Goal: Obtain resource: Download file/media

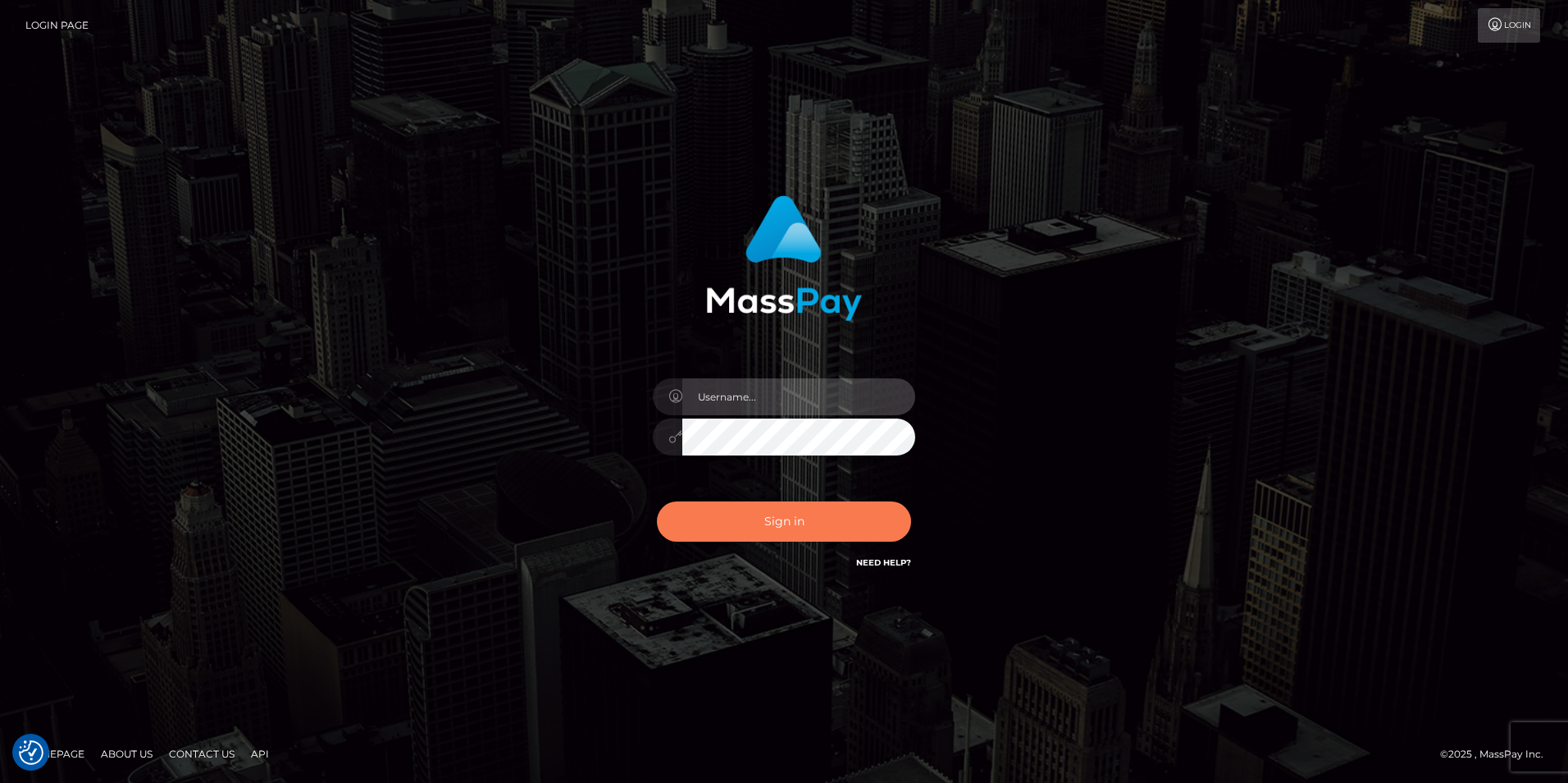
type input "Simone Hayward"
click at [873, 532] on button "Sign in" at bounding box center [784, 521] width 255 height 40
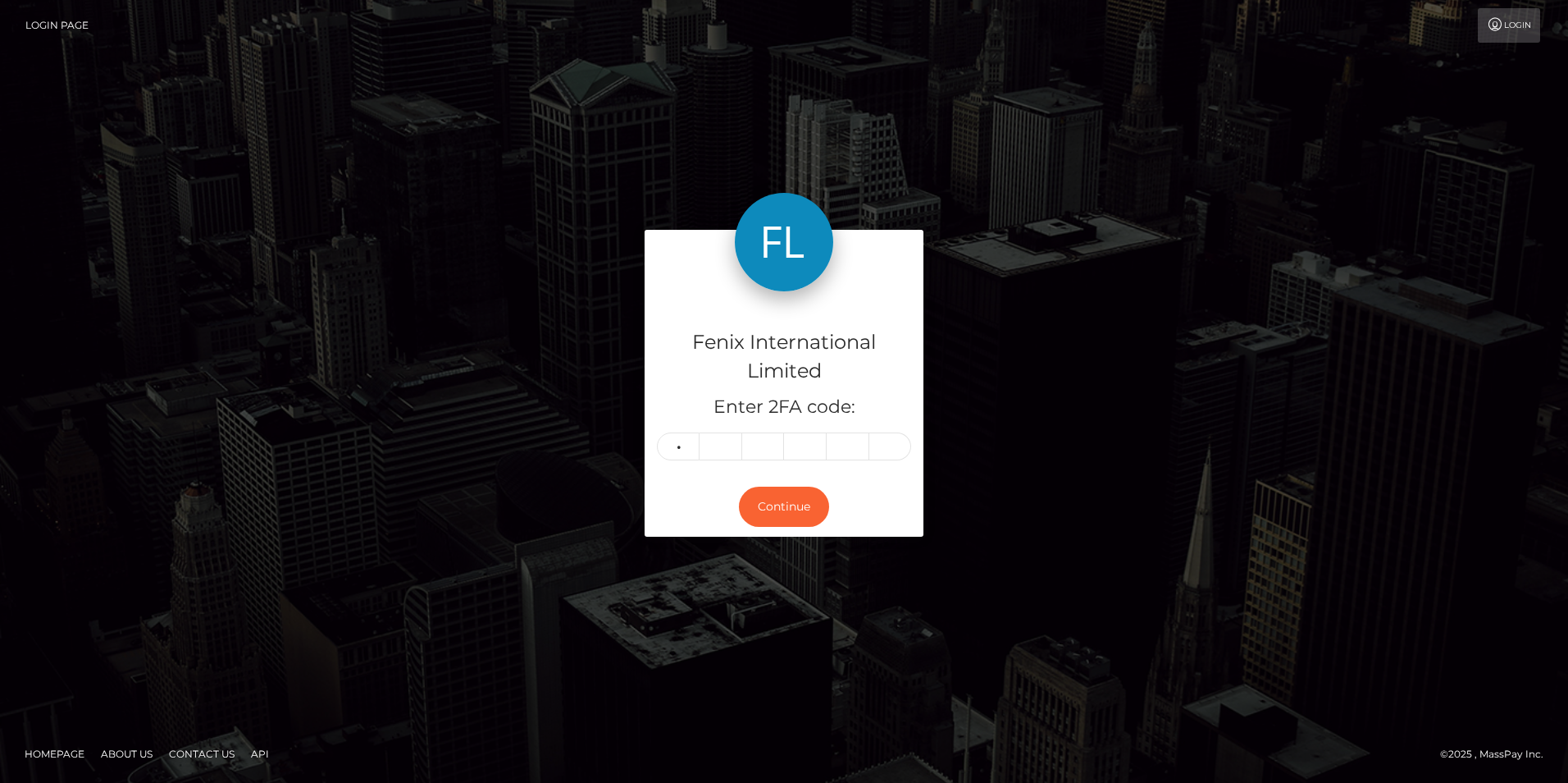
type input "8"
type input "1"
type input "6"
type input "7"
type input "3"
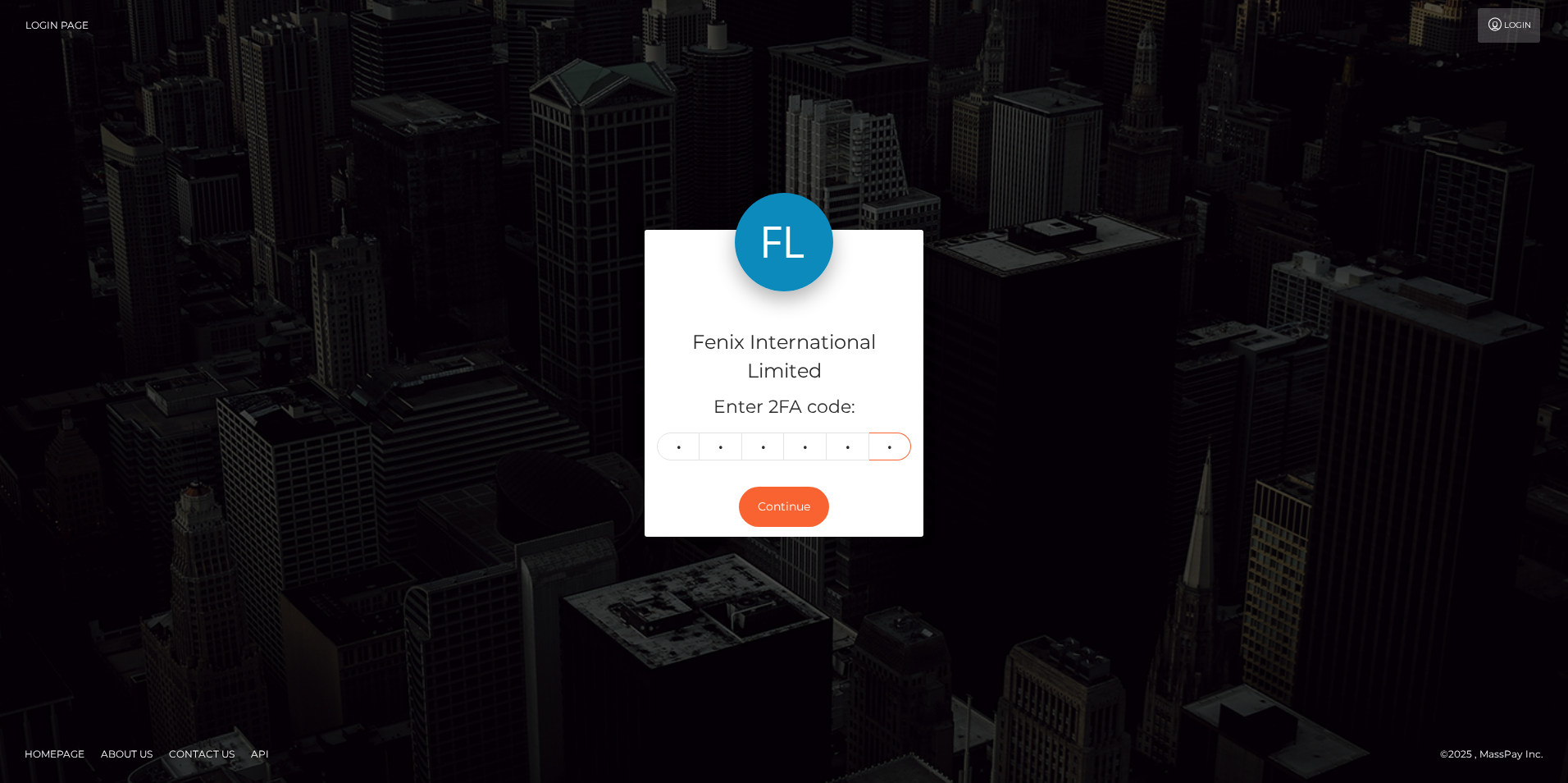
type input "5"
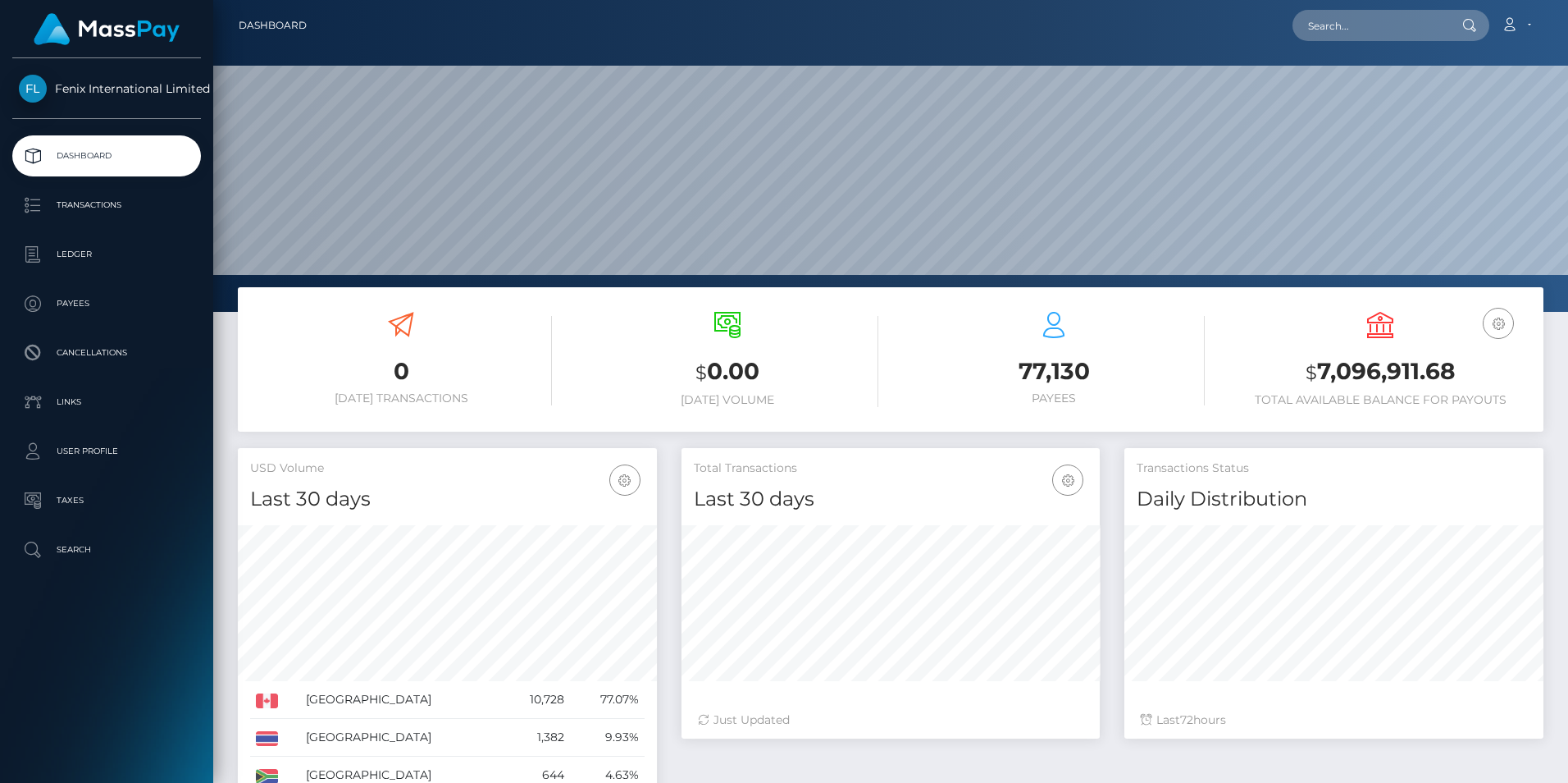
scroll to position [291, 419]
click at [87, 249] on p "Ledger" at bounding box center [107, 254] width 176 height 25
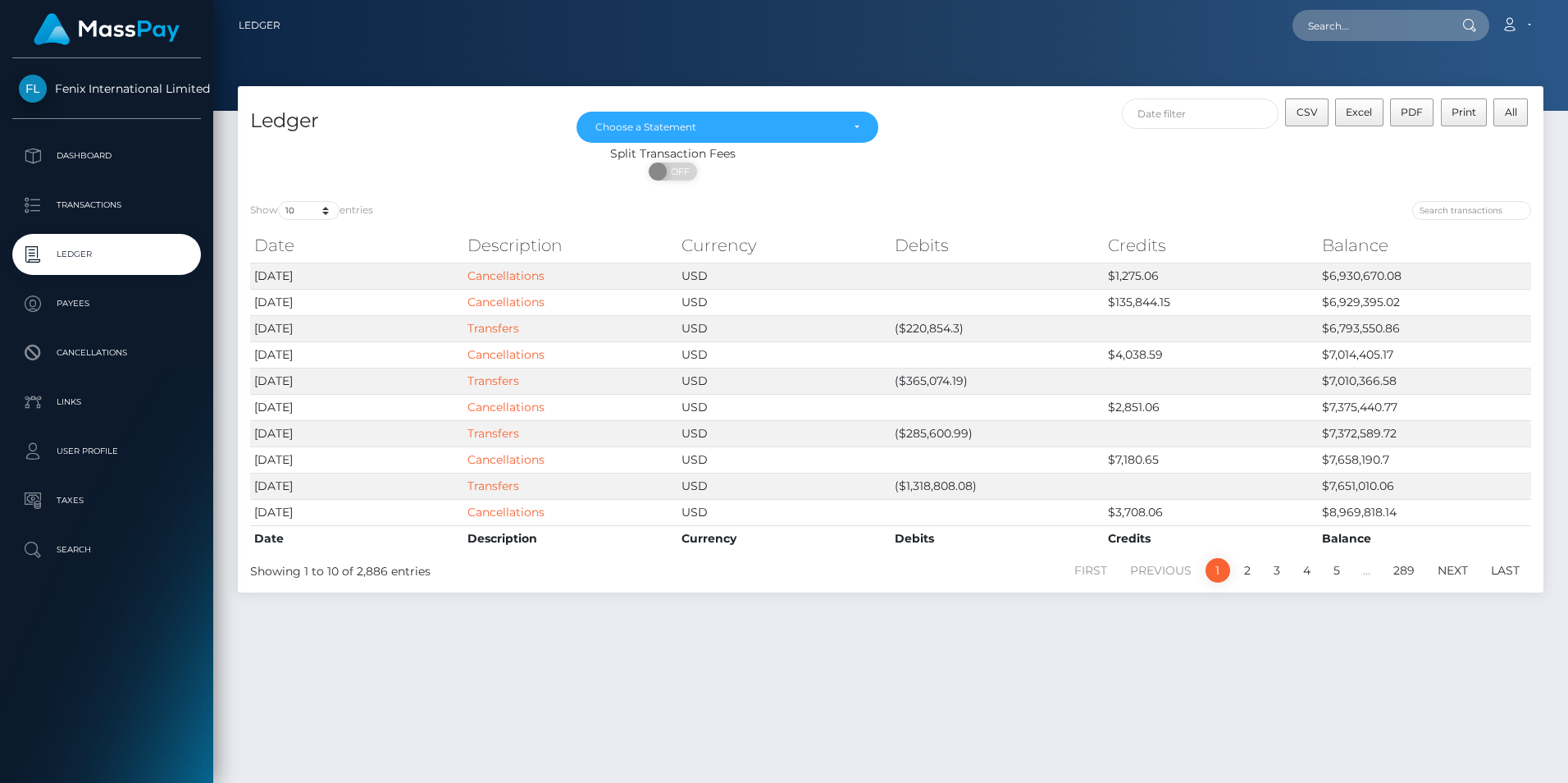
click at [1055, 44] on nav "Ledger Loading... Loading..." at bounding box center [890, 25] width 1355 height 51
click at [719, 34] on div "Loading... Loading... Account Edit Profile Logout" at bounding box center [918, 25] width 1249 height 34
click at [984, 139] on div "CSV Excel PDF Print All" at bounding box center [1217, 121] width 653 height 46
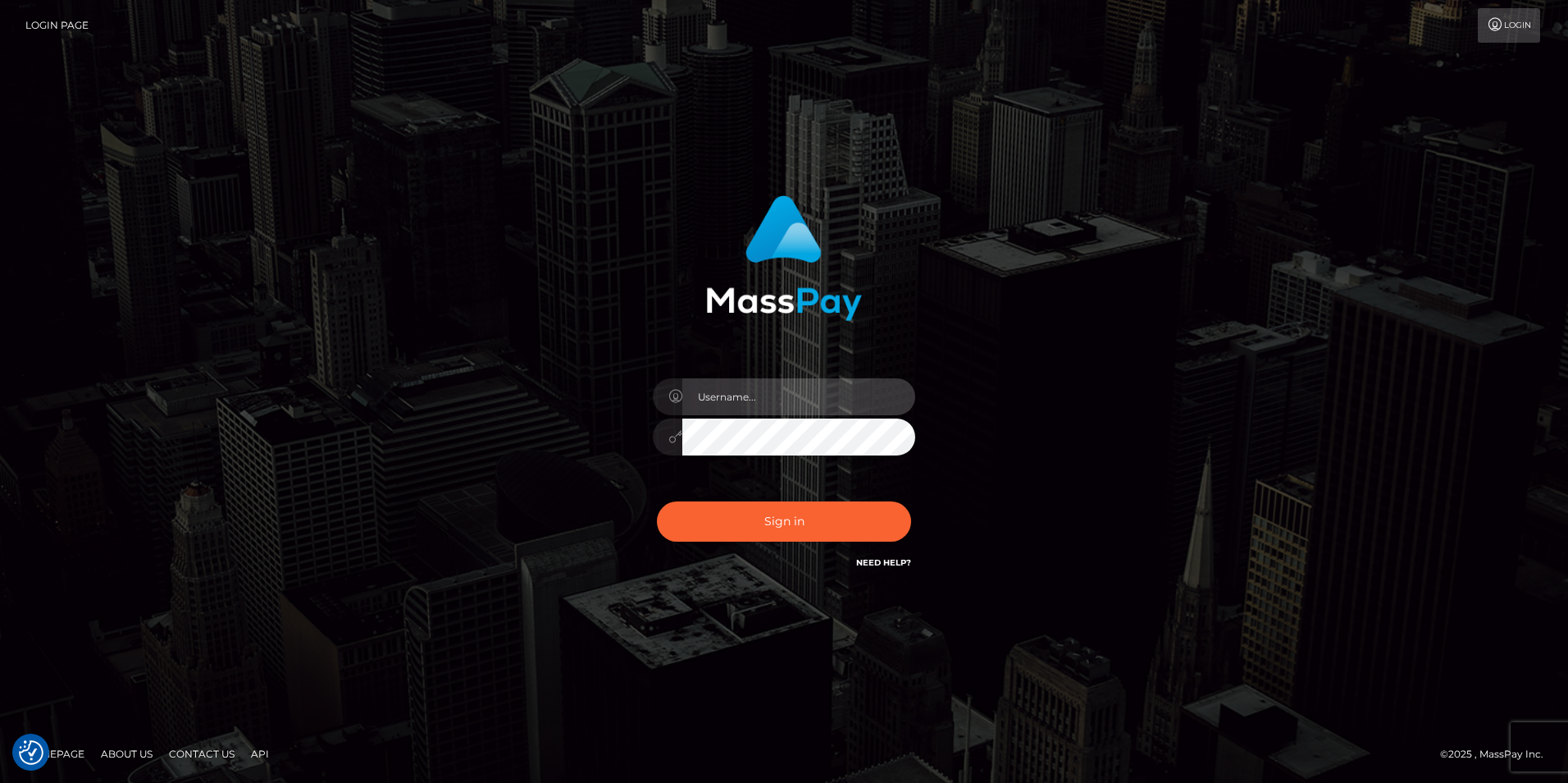
type input "Simone Hayward"
click at [1044, 433] on div "Simone Hayward Sign in" at bounding box center [784, 391] width 935 height 418
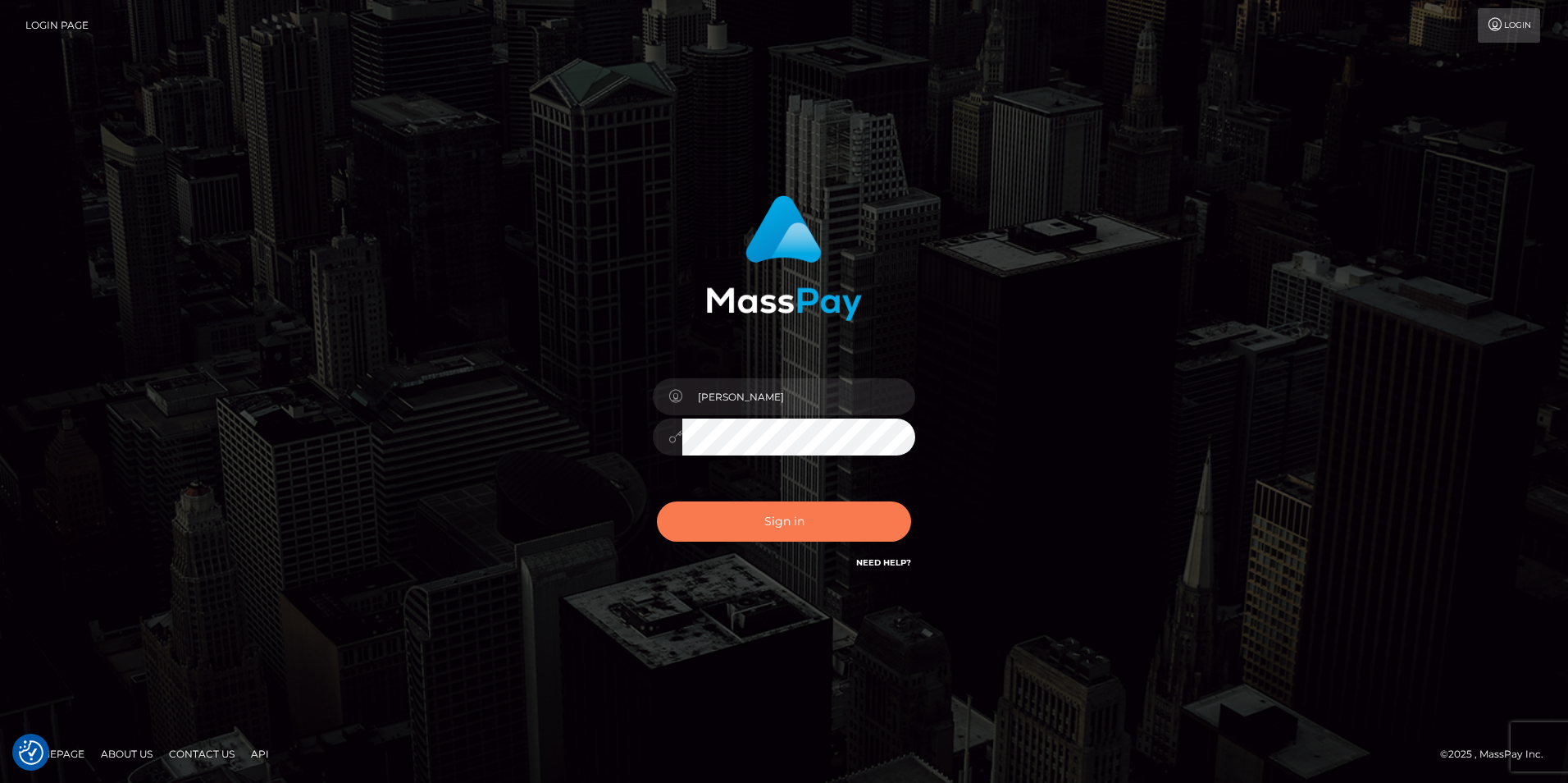
click at [805, 526] on button "Sign in" at bounding box center [784, 521] width 255 height 40
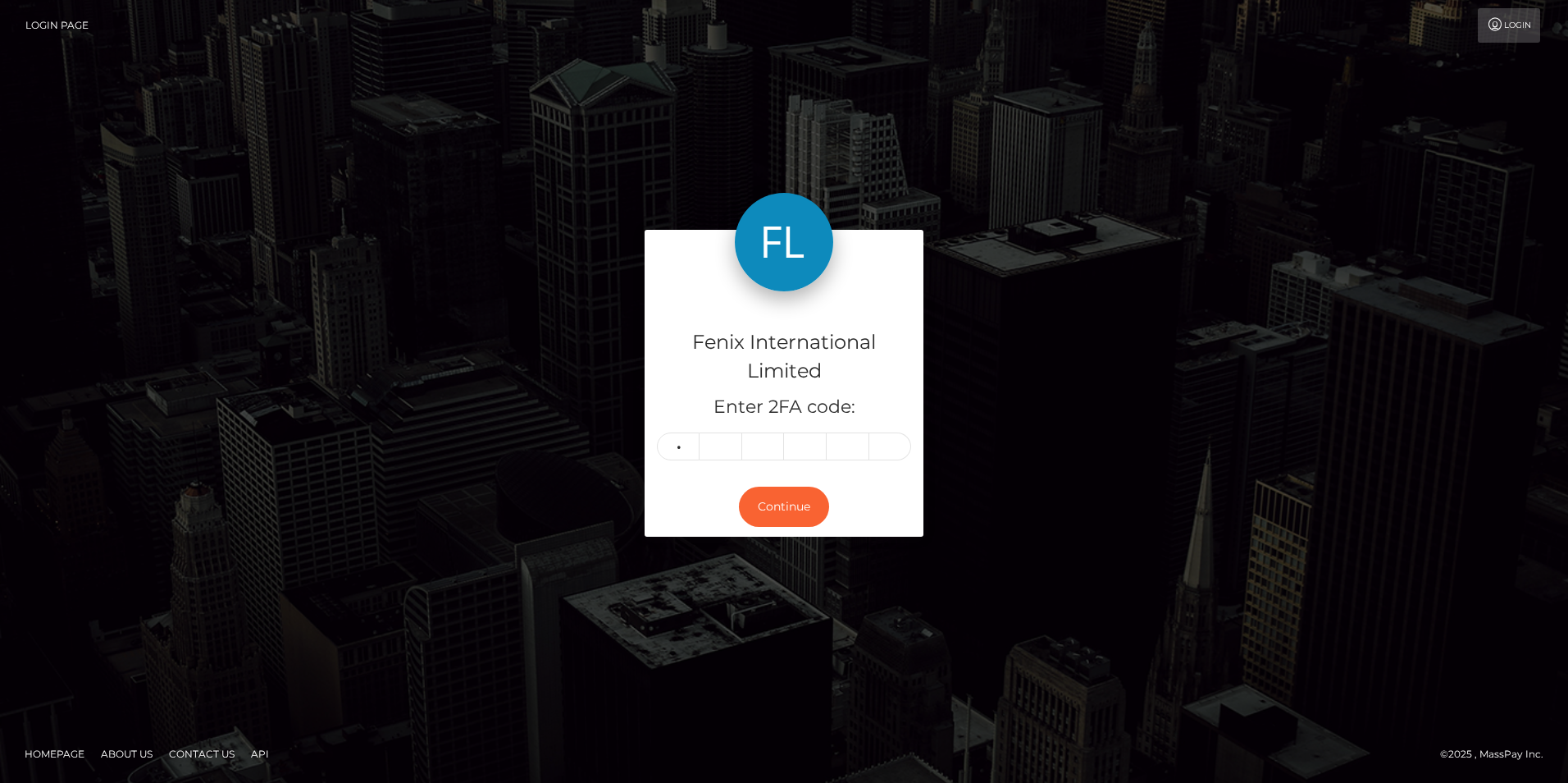
type input "5"
type input "4"
type input "9"
type input "5"
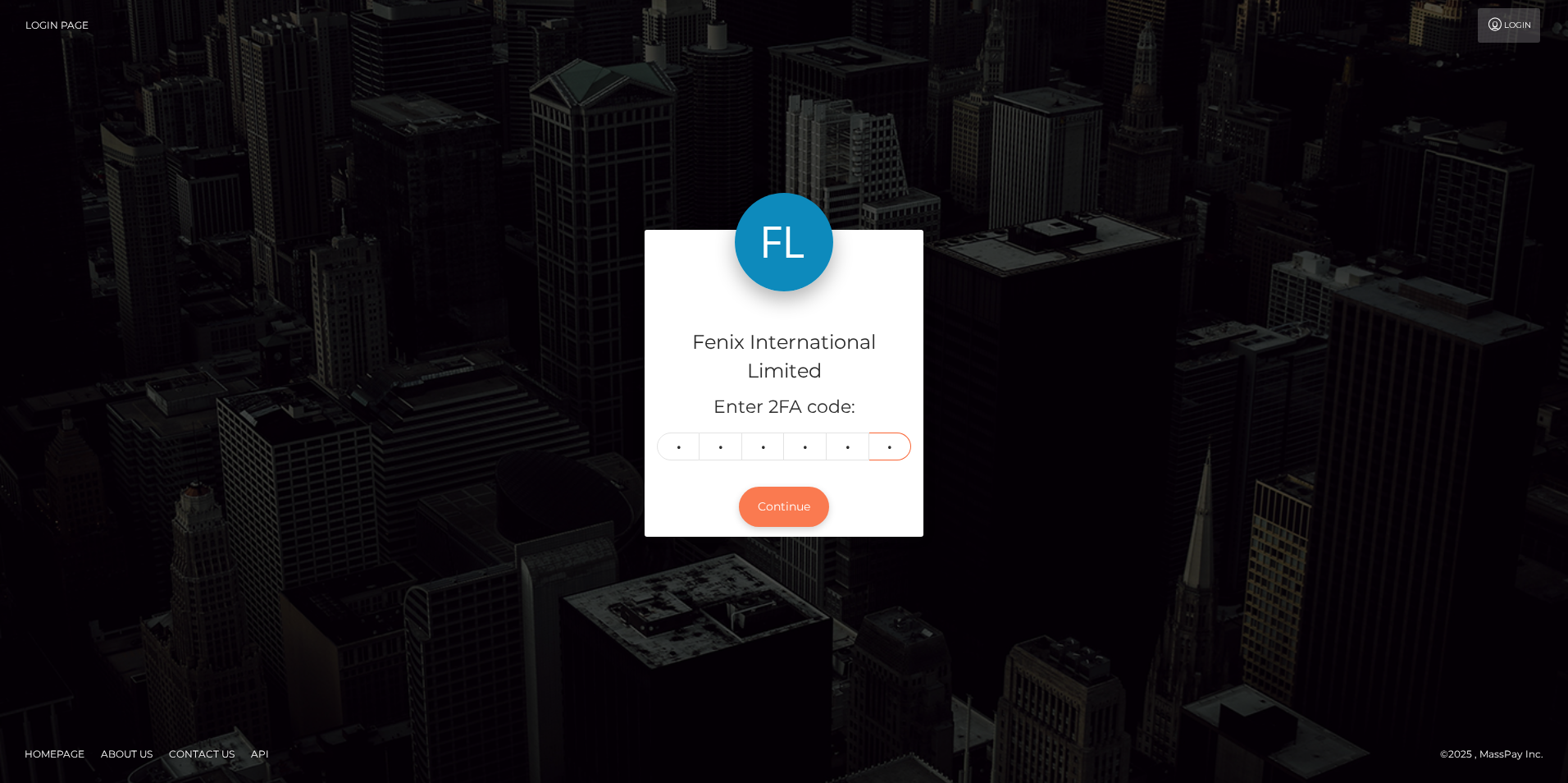
type input "8"
click at [784, 494] on button "Continue" at bounding box center [784, 506] width 90 height 40
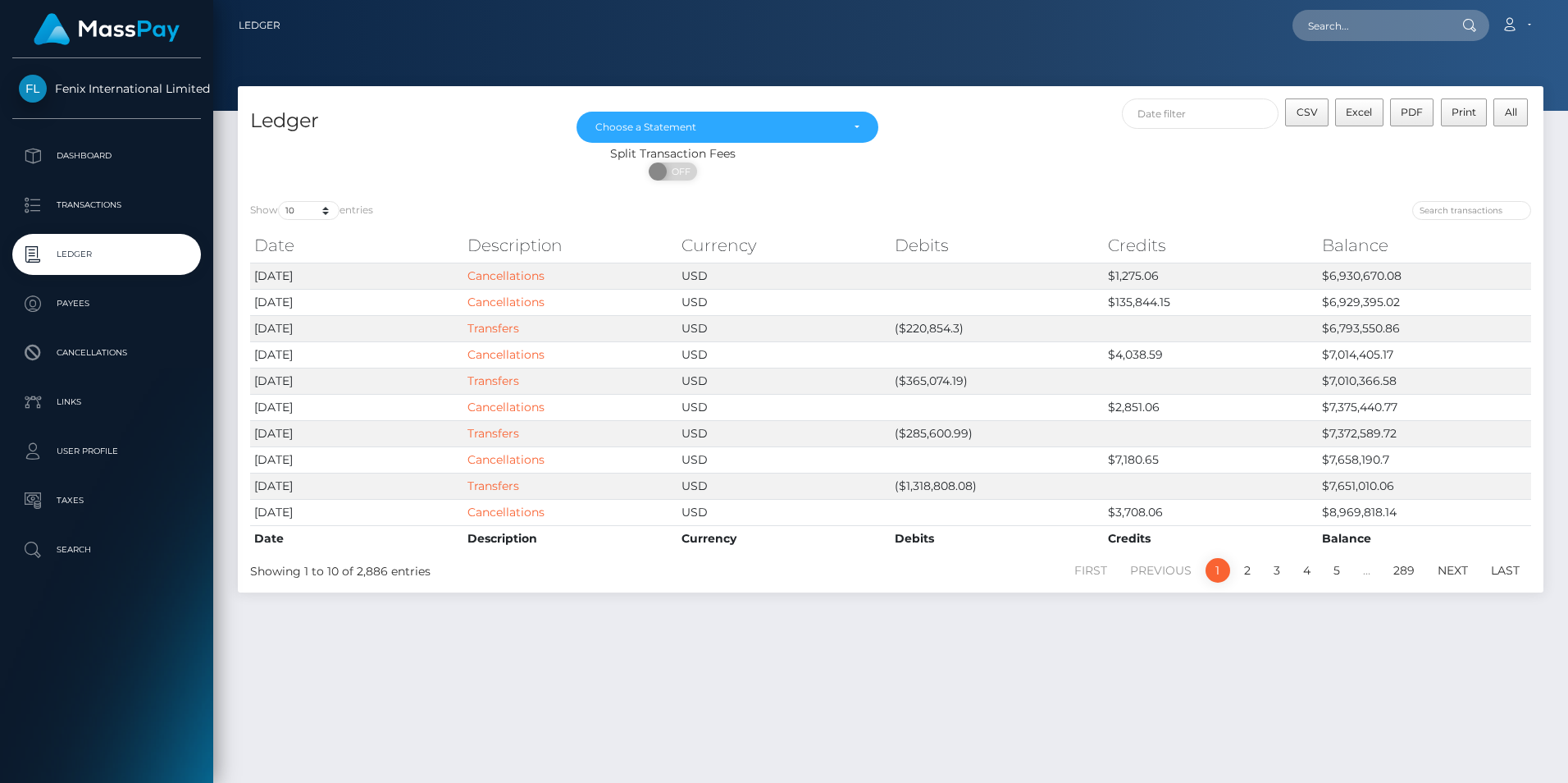
click at [56, 254] on p "Ledger" at bounding box center [107, 254] width 176 height 25
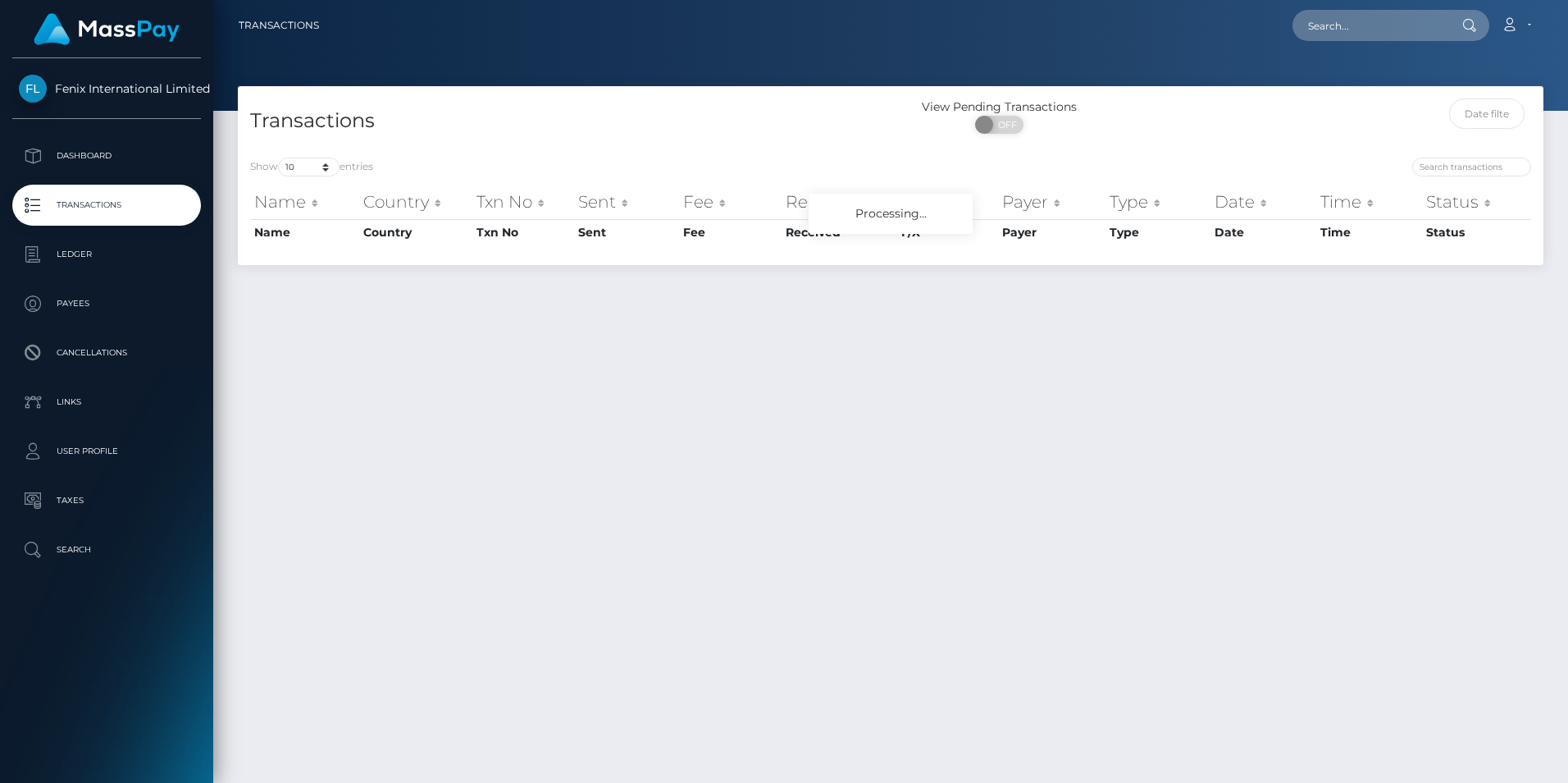
select select "3500"
click at [280, 158] on select "10 25 50 100 250 500 1,000 3,500" at bounding box center [308, 167] width 61 height 19
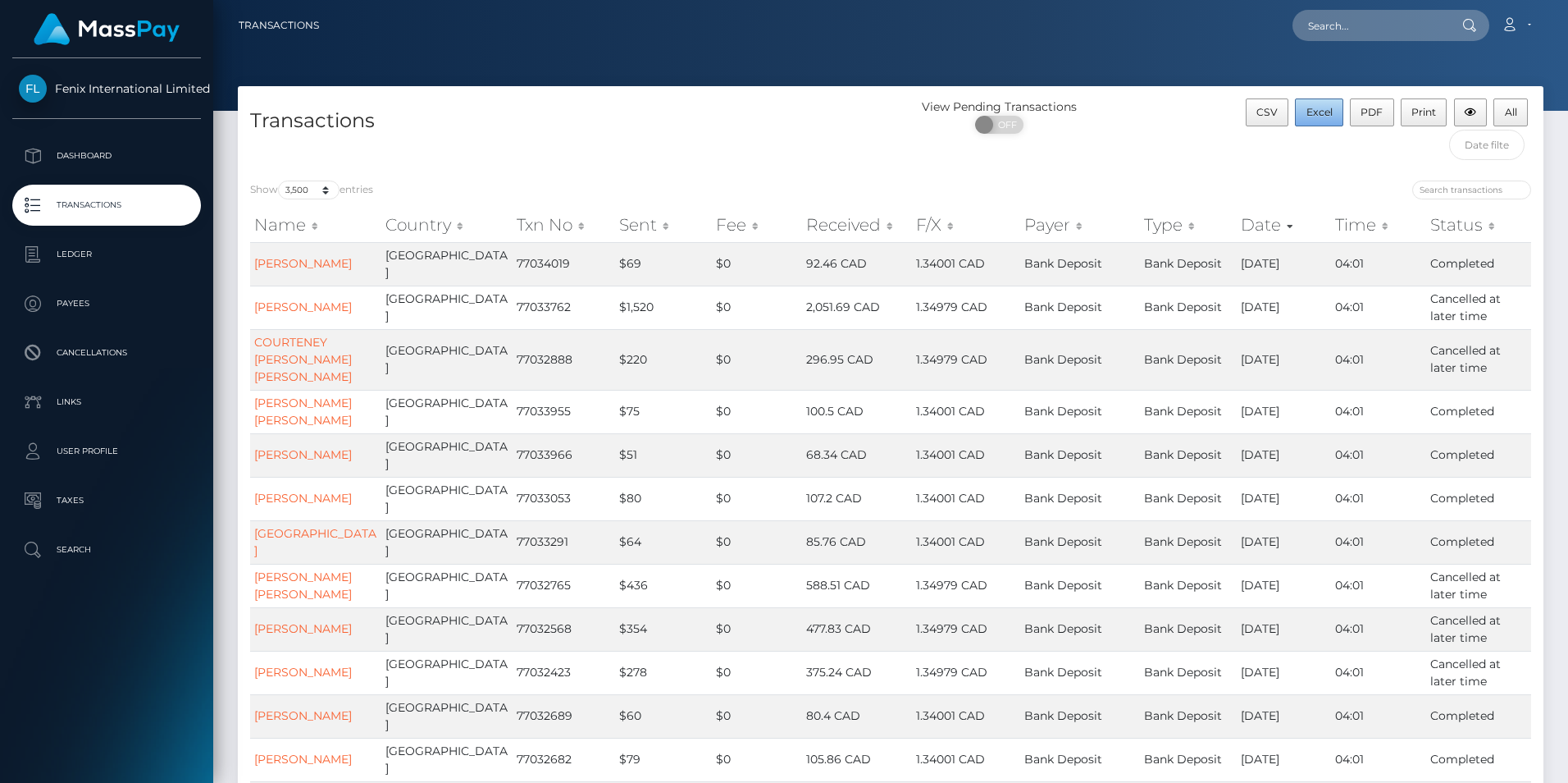
click at [1316, 110] on span "Excel" at bounding box center [1320, 111] width 26 height 12
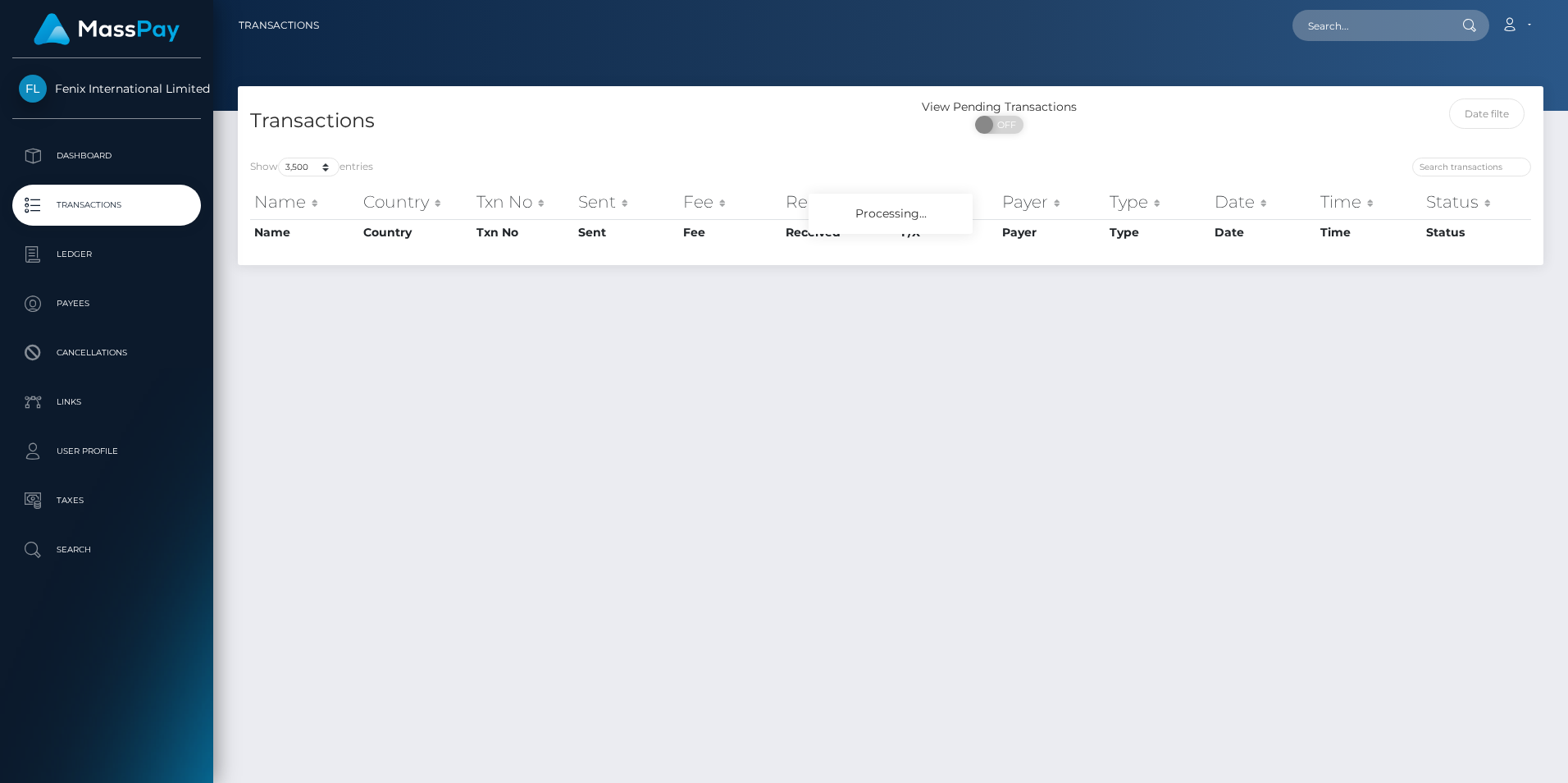
select select "3500"
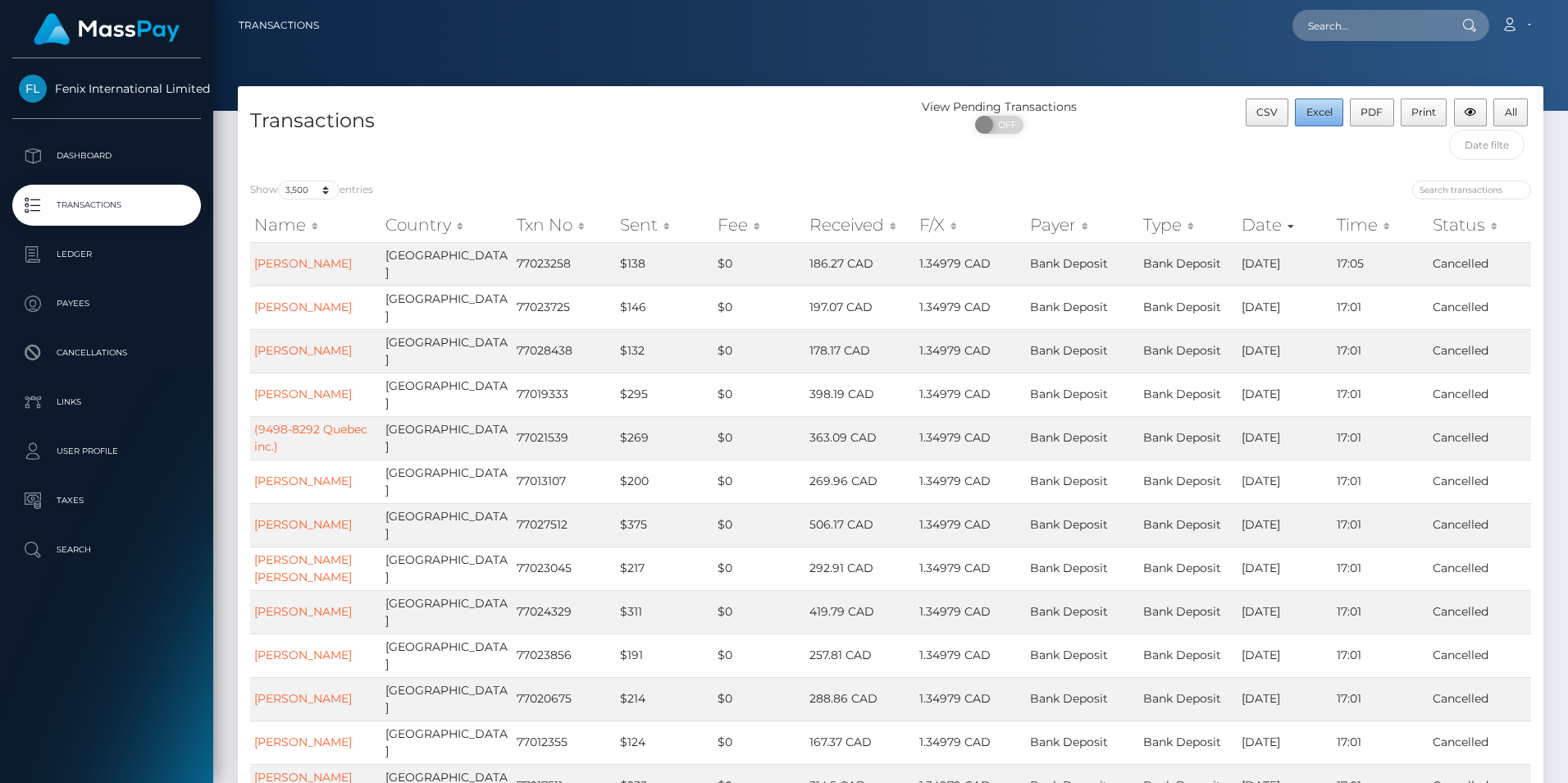
click at [1311, 114] on span "Excel" at bounding box center [1320, 111] width 26 height 12
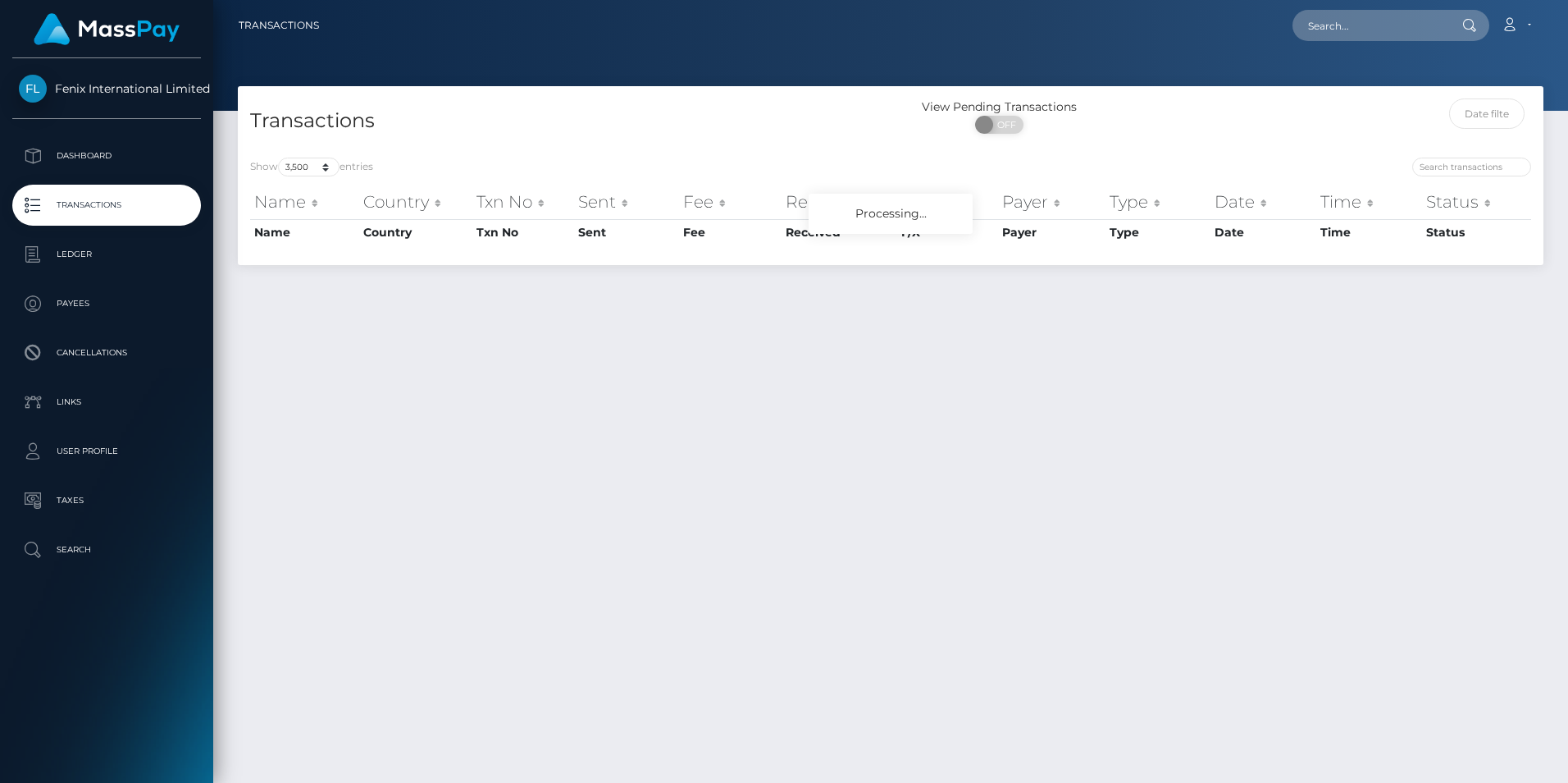
select select "3500"
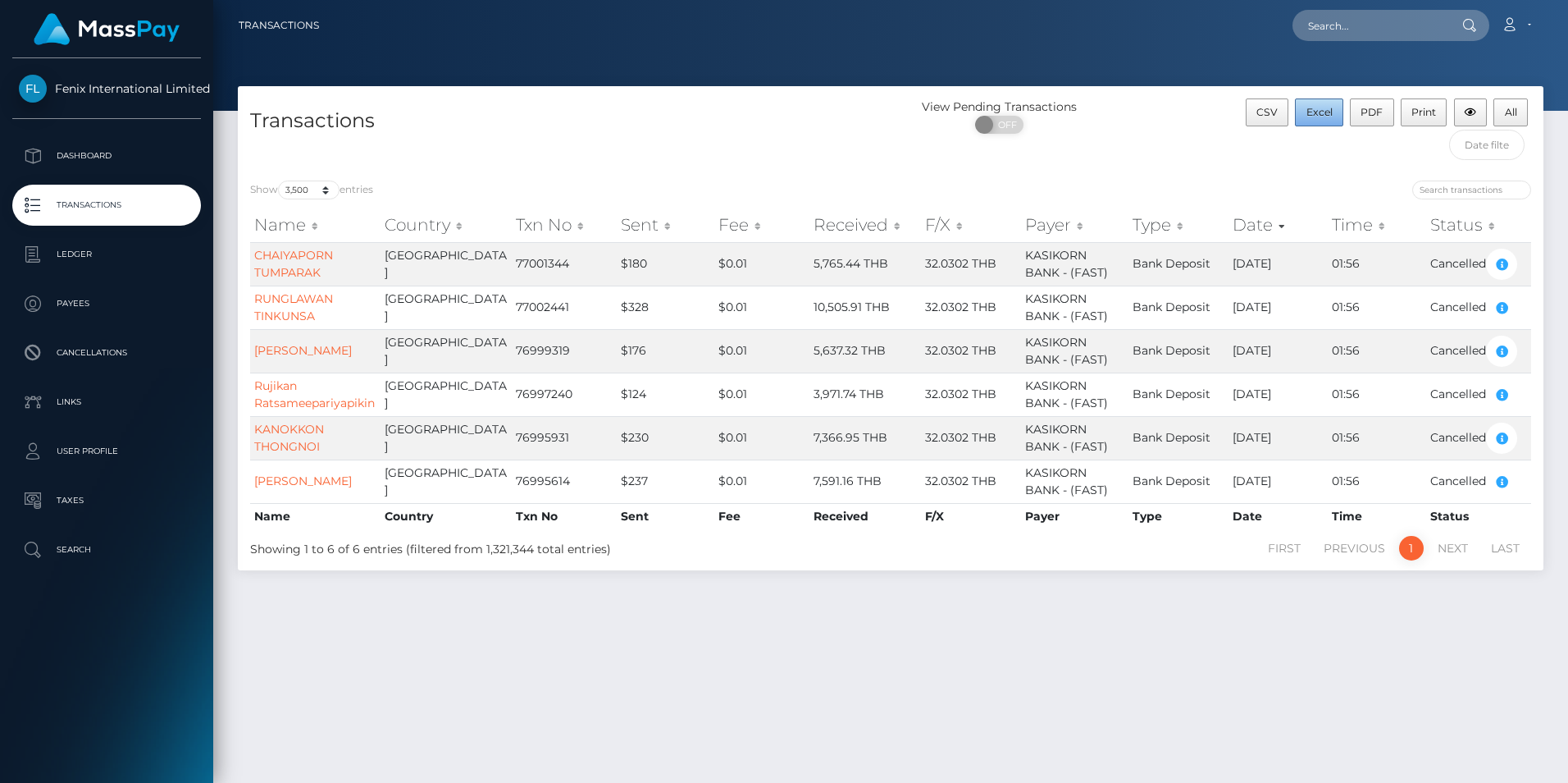
click at [1326, 111] on span "Excel" at bounding box center [1320, 111] width 26 height 12
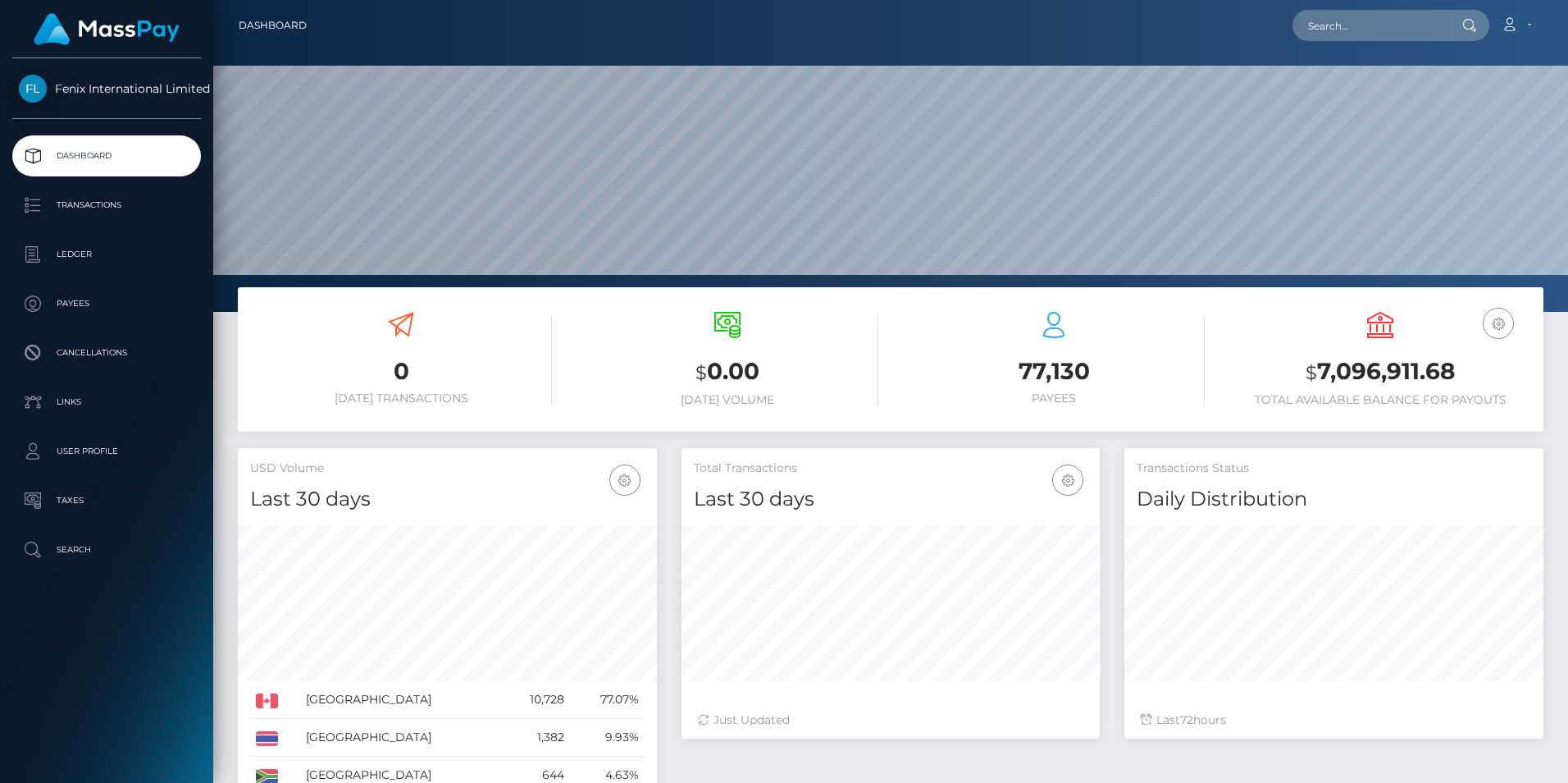
scroll to position [291, 419]
click at [100, 244] on p "Ledger" at bounding box center [107, 254] width 176 height 25
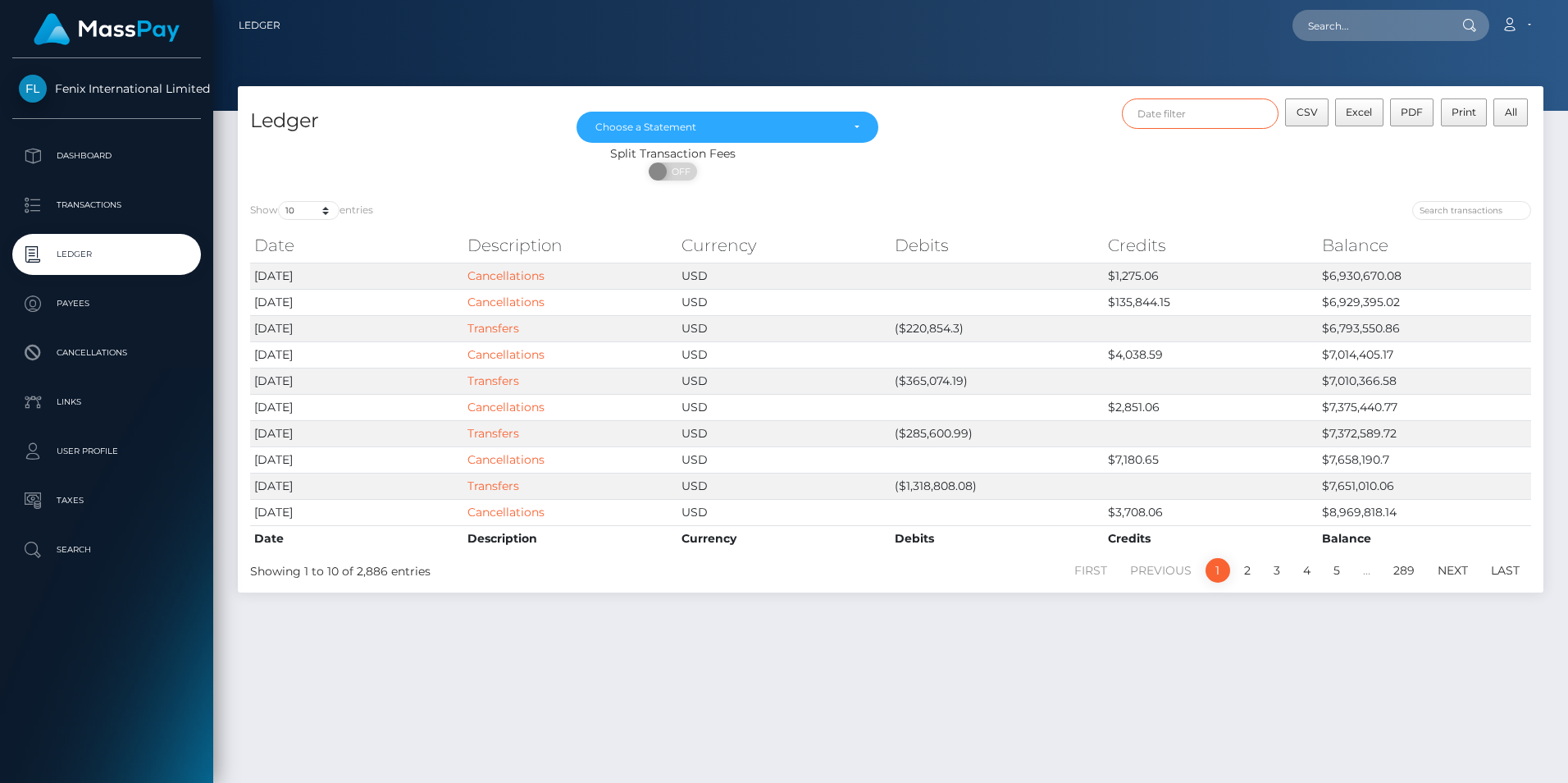
click at [1194, 109] on input "text" at bounding box center [1200, 113] width 157 height 31
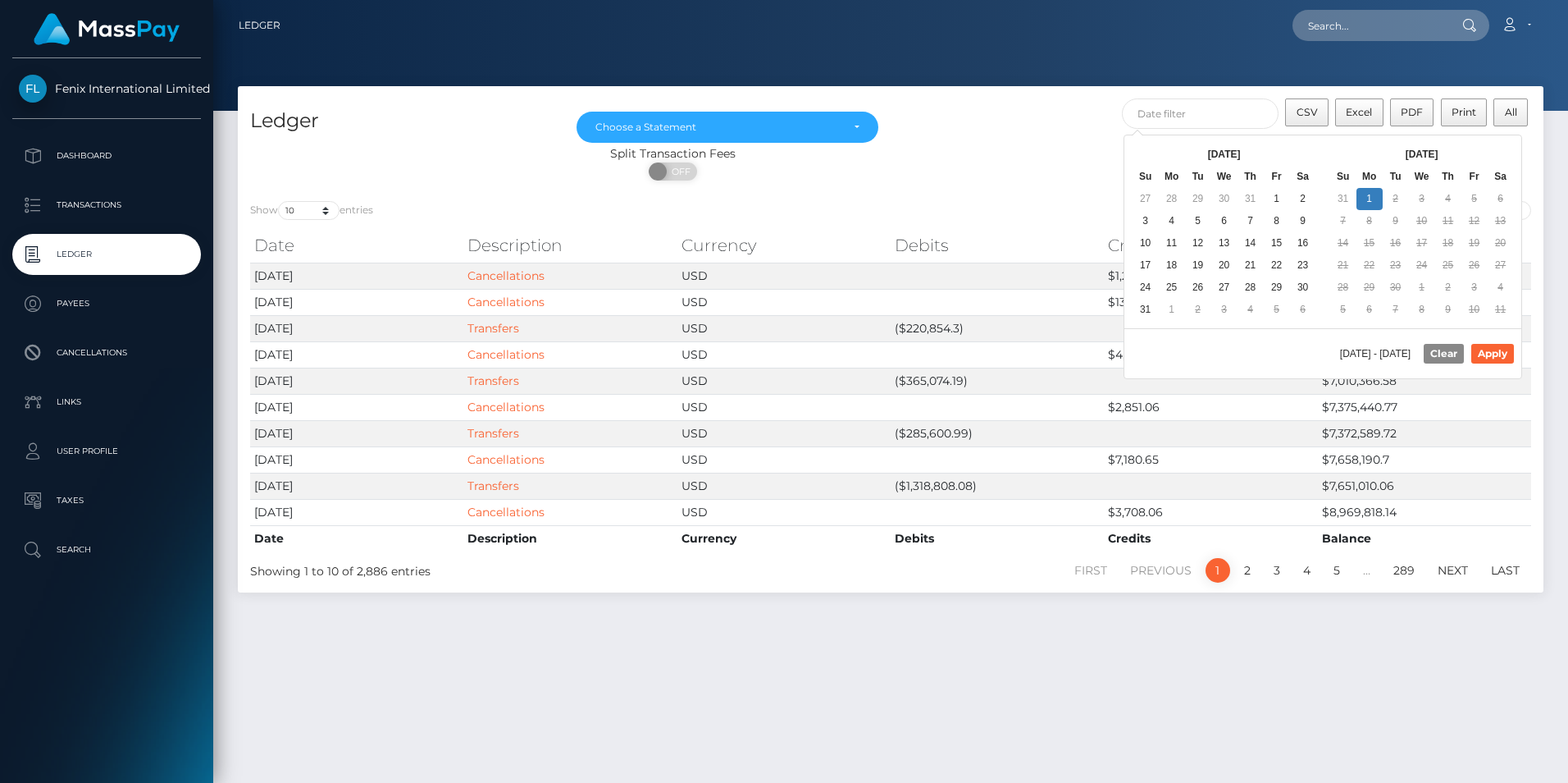
click at [1136, 146] on th at bounding box center [1146, 155] width 26 height 22
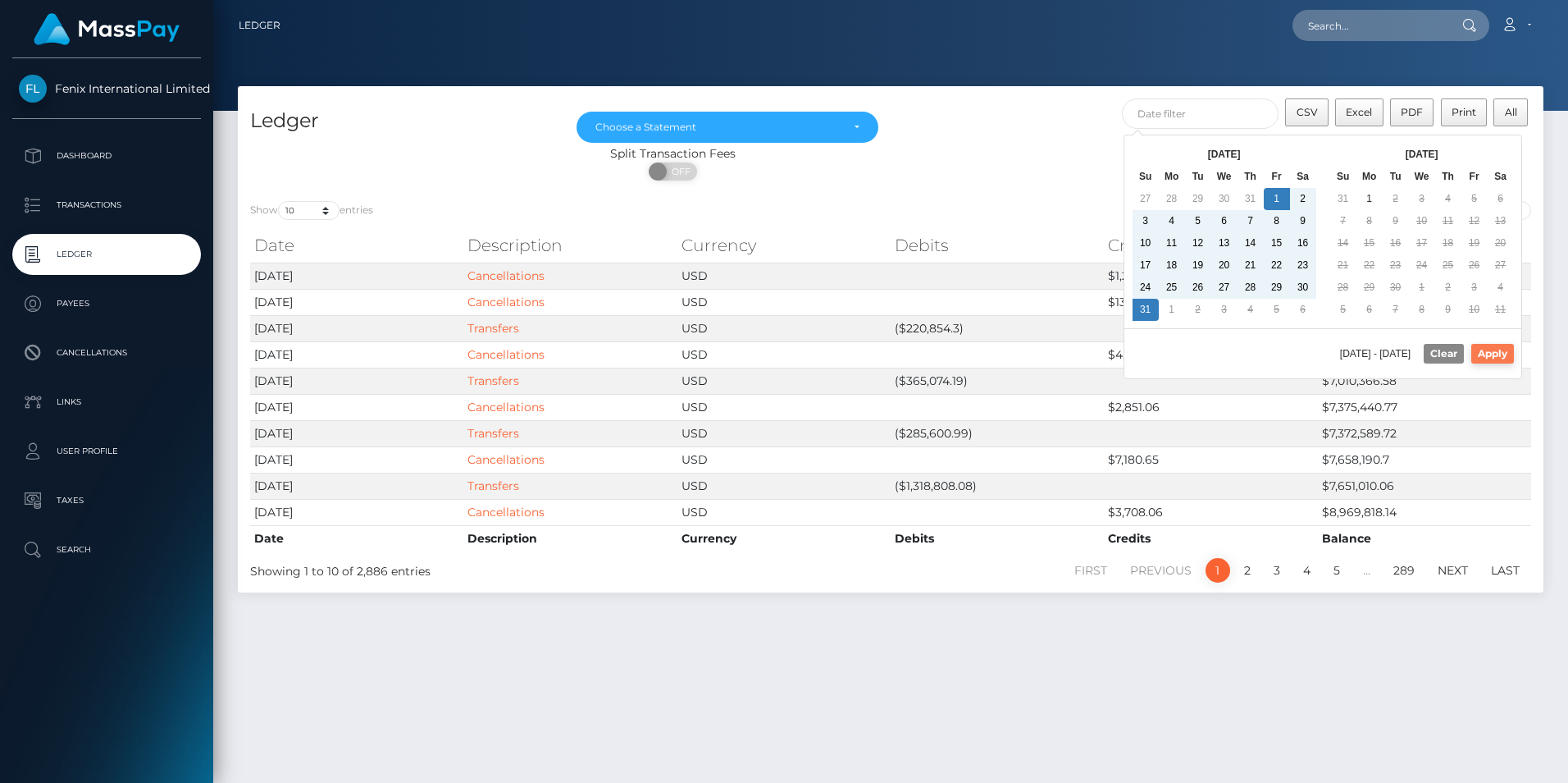
click at [1494, 347] on button "Apply" at bounding box center [1493, 353] width 43 height 19
type input "08/01/2025 - 08/31/2025"
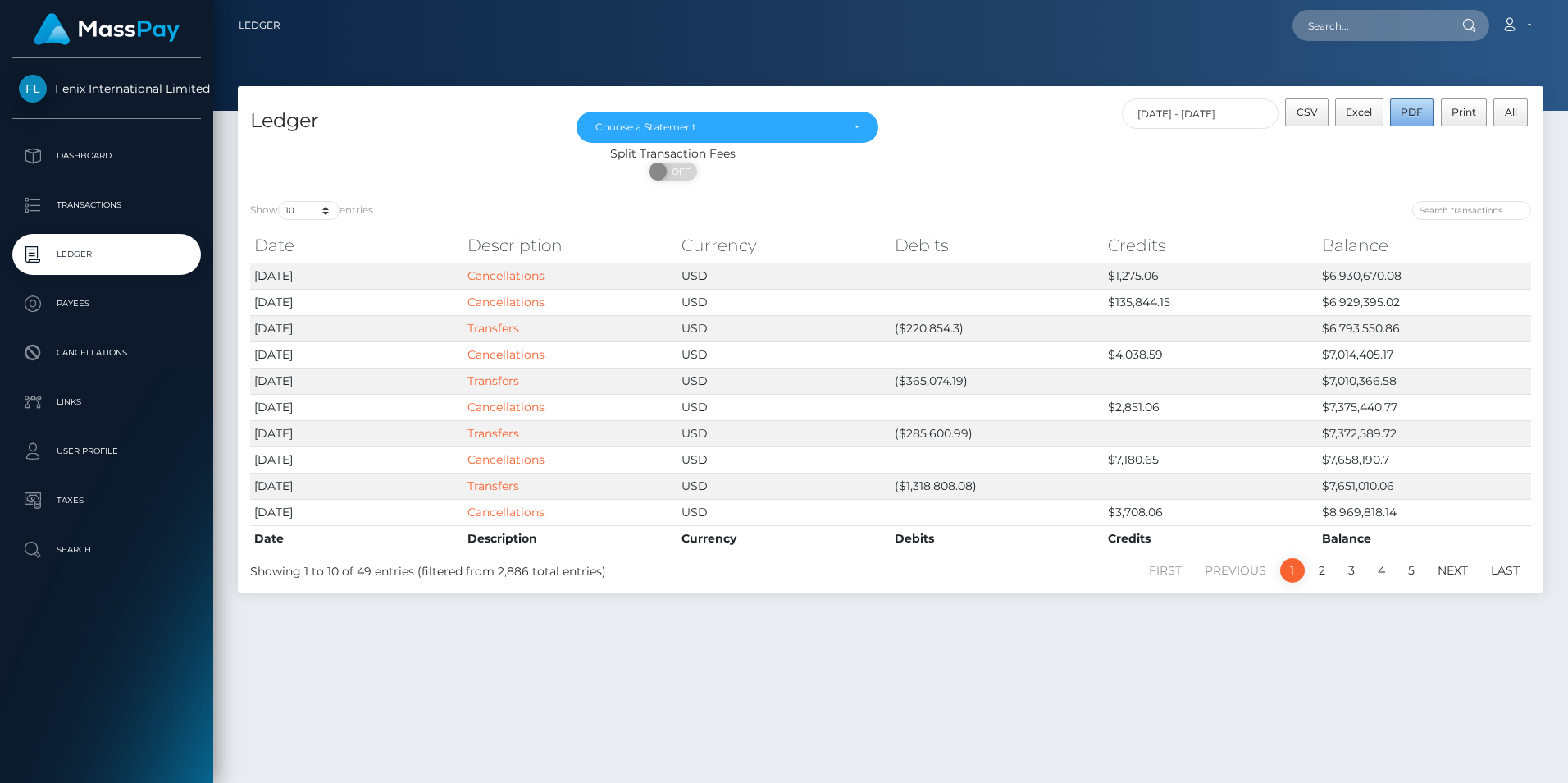
click at [1416, 111] on span "PDF" at bounding box center [1412, 111] width 22 height 12
